Goal: Find contact information: Find contact information

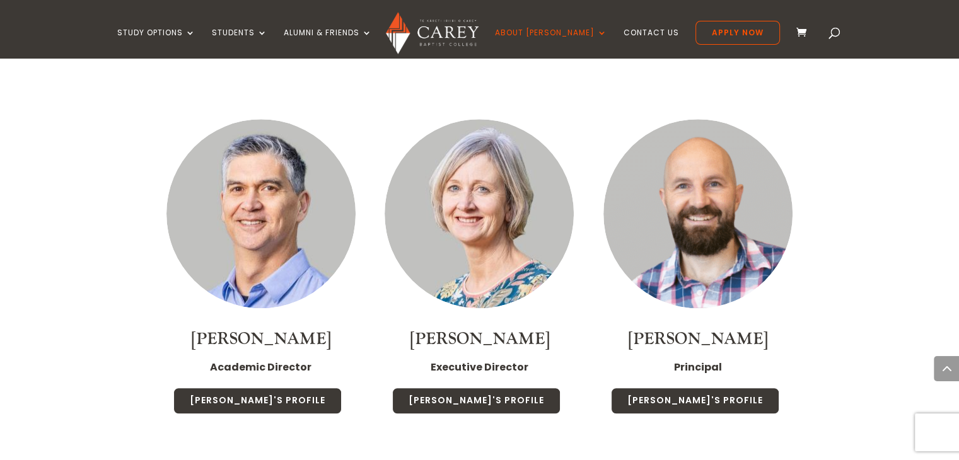
scroll to position [946, 0]
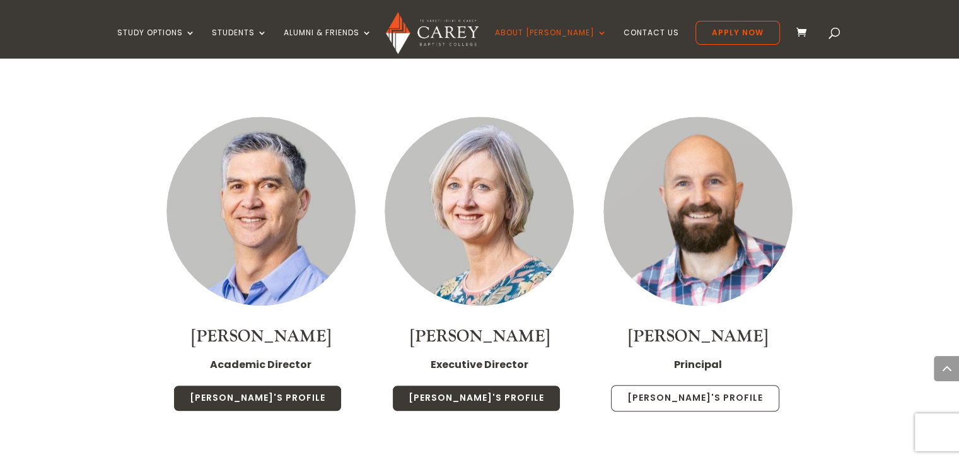
click at [699, 385] on link "Paul's Profile" at bounding box center [695, 398] width 168 height 26
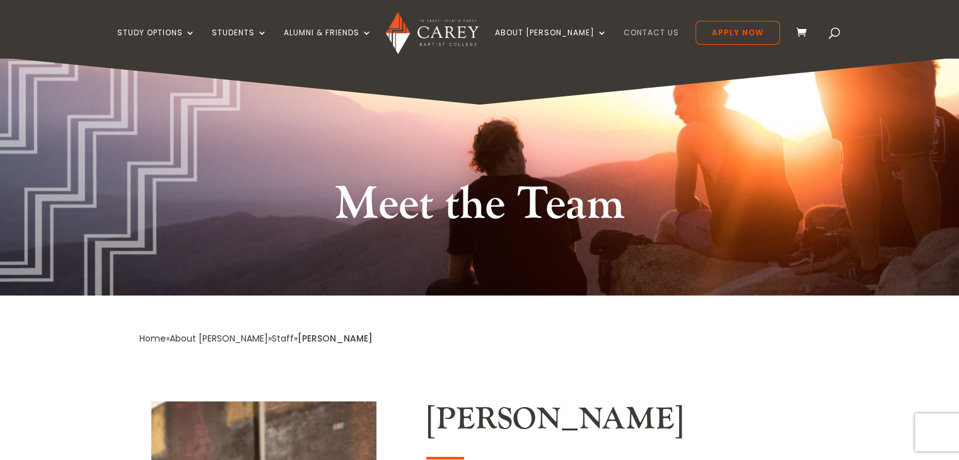
click at [624, 31] on link "Contact Us" at bounding box center [651, 43] width 55 height 30
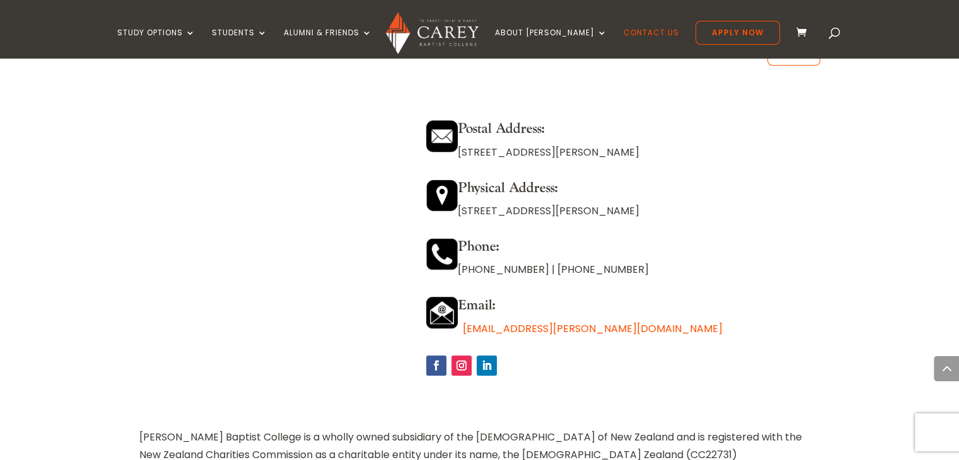
scroll to position [1135, 0]
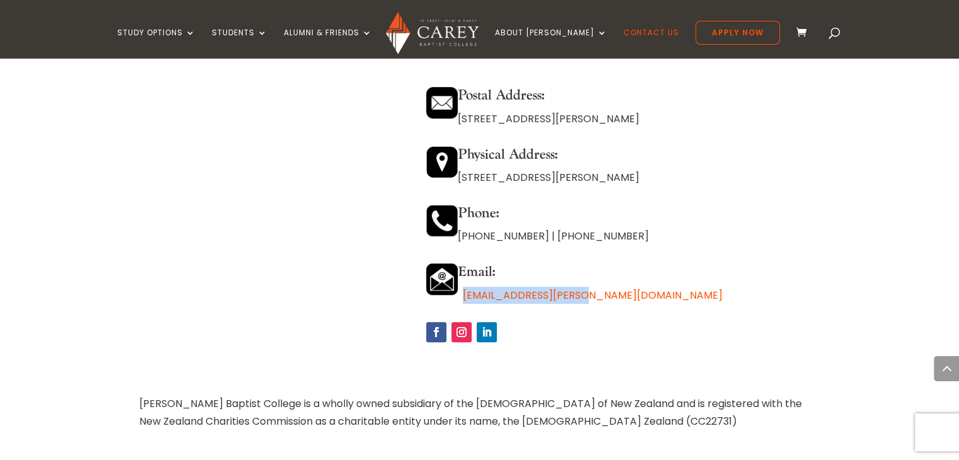
drag, startPoint x: 583, startPoint y: 296, endPoint x: 463, endPoint y: 289, distance: 120.0
click at [463, 289] on p "[EMAIL_ADDRESS][PERSON_NAME][DOMAIN_NAME]" at bounding box center [622, 295] width 393 height 17
copy link "[EMAIL_ADDRESS][PERSON_NAME][DOMAIN_NAME]"
